Goal: Find specific page/section: Find specific page/section

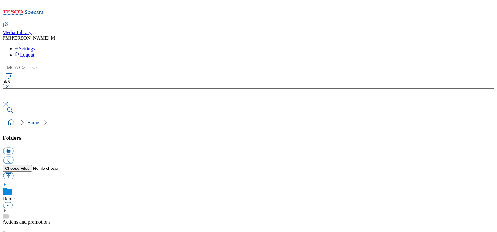
click at [10, 85] on button "button" at bounding box center [7, 87] width 8 height 4
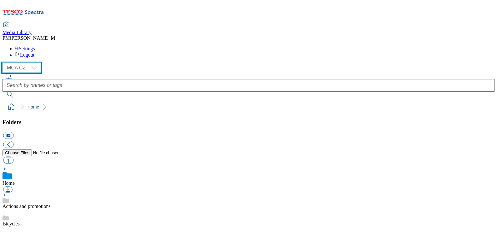
click at [35, 63] on select "MCA CZ MCA HU MCA SK" at bounding box center [22, 68] width 38 height 10
select select "flare-mca-sk"
click at [4, 63] on select "MCA CZ MCA HU MCA SK" at bounding box center [22, 68] width 38 height 10
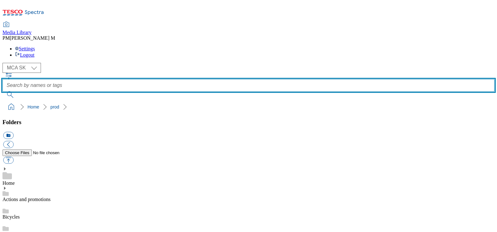
click at [216, 79] on input "text" at bounding box center [249, 85] width 492 height 13
type input "q29"
click at [3, 92] on button "submit" at bounding box center [11, 95] width 16 height 6
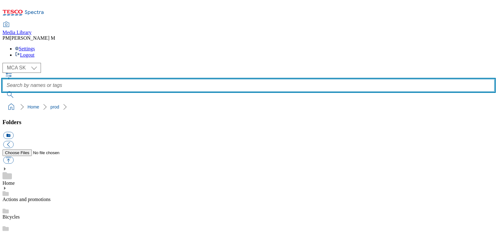
click at [204, 79] on input "text" at bounding box center [249, 85] width 492 height 13
type input "Q29"
click at [3, 92] on button "submit" at bounding box center [11, 95] width 16 height 6
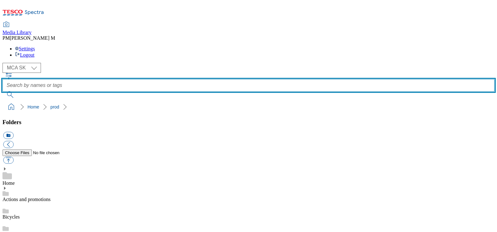
click at [218, 79] on input "text" at bounding box center [249, 85] width 492 height 13
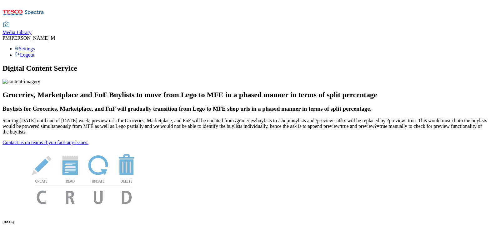
click at [32, 30] on span "Media Library" at bounding box center [17, 32] width 29 height 5
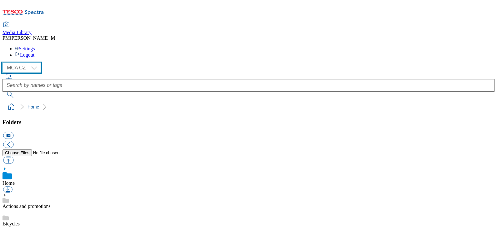
click at [31, 63] on select "MCA CZ MCA HU MCA SK" at bounding box center [22, 68] width 38 height 10
select select "flare-mca-sk"
click at [4, 63] on select "MCA CZ MCA HU MCA SK" at bounding box center [22, 68] width 38 height 10
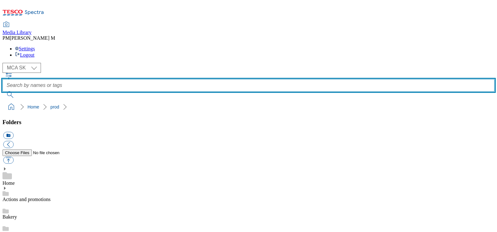
click at [204, 79] on input "text" at bounding box center [249, 85] width 492 height 13
type input "Q29"
click at [3, 92] on button "submit" at bounding box center [11, 95] width 16 height 6
